Goal: Transaction & Acquisition: Purchase product/service

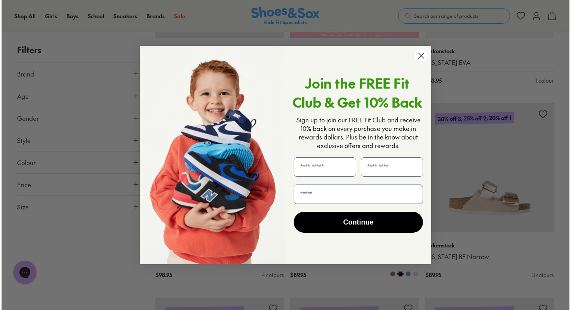
scroll to position [401, 0]
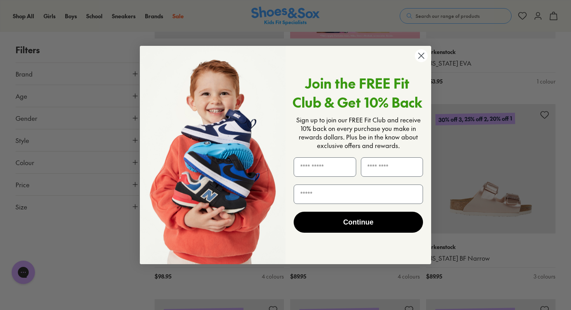
click at [419, 59] on circle "Close dialog" at bounding box center [421, 55] width 13 height 13
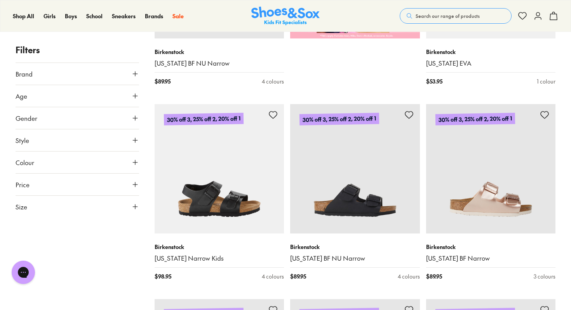
type input "**"
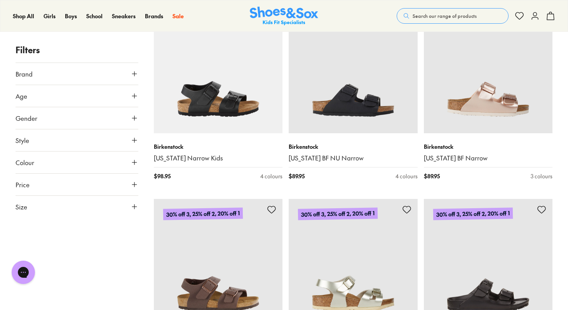
scroll to position [501, 0]
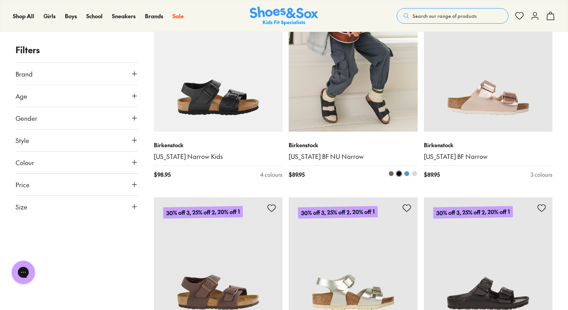
click at [398, 118] on img at bounding box center [353, 67] width 129 height 129
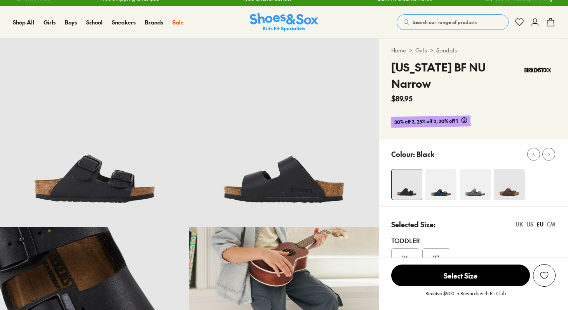
select select "*"
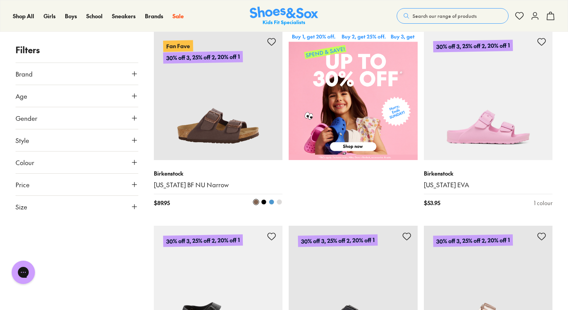
click at [224, 134] on img at bounding box center [218, 95] width 129 height 129
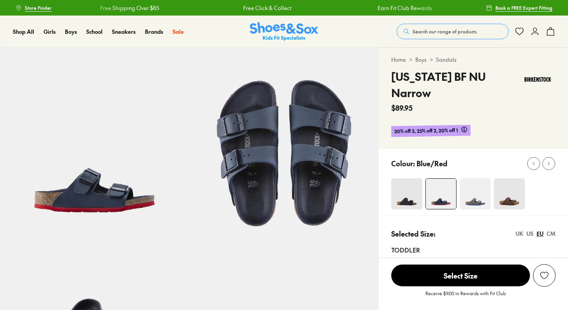
click at [510, 178] on img at bounding box center [509, 193] width 31 height 31
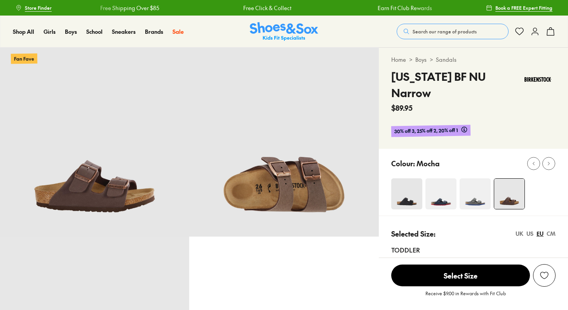
select select "*"
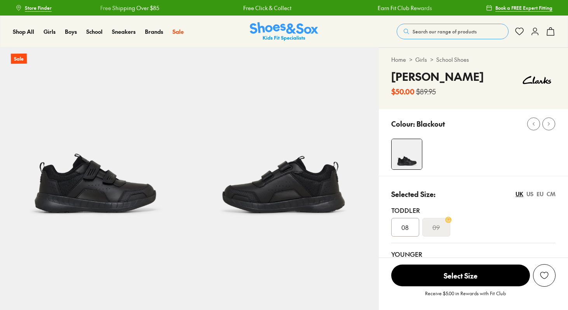
select select "*"
